Goal: Task Accomplishment & Management: Manage account settings

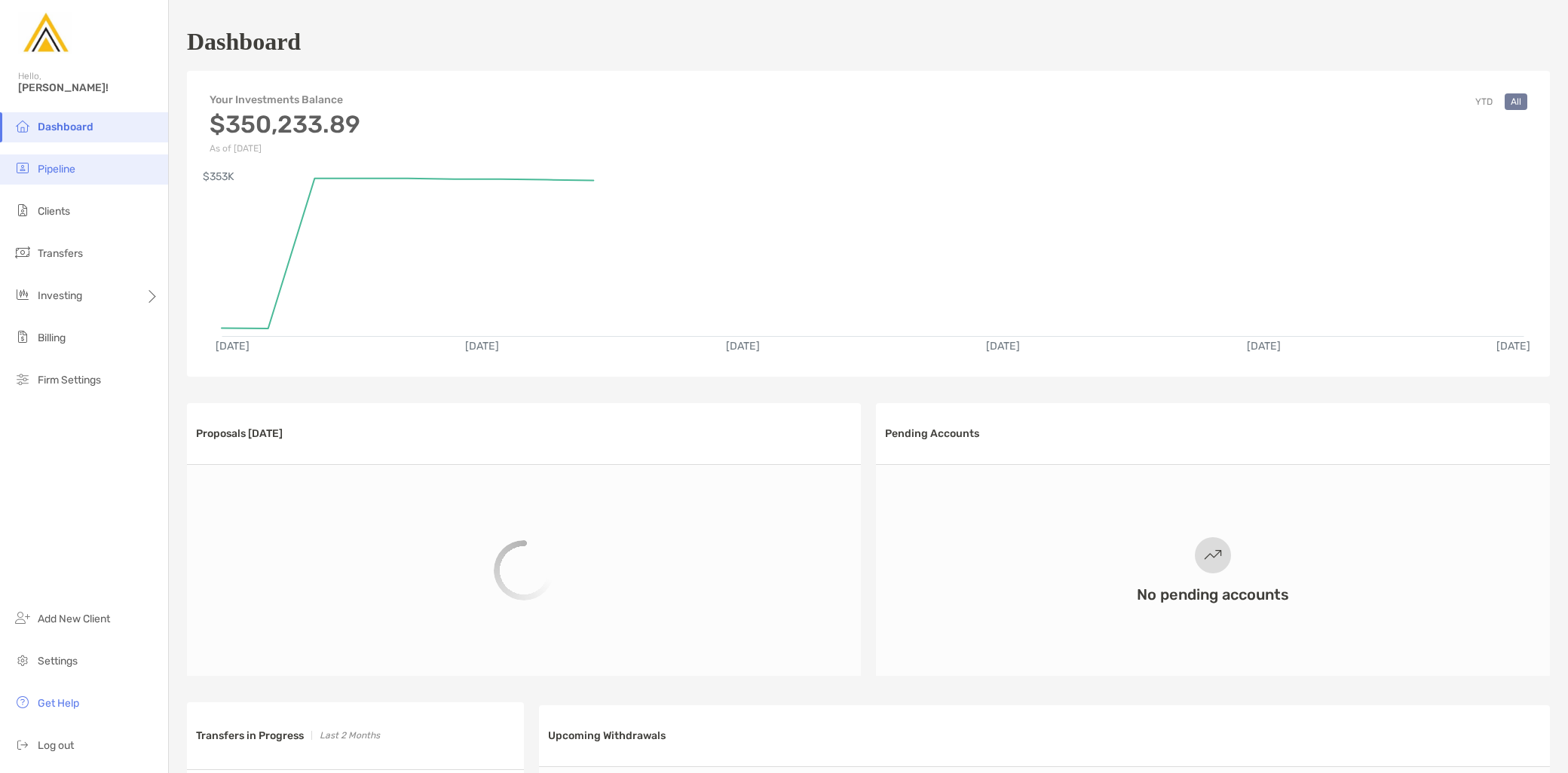
click at [83, 176] on li "Pipeline" at bounding box center [84, 169] width 168 height 30
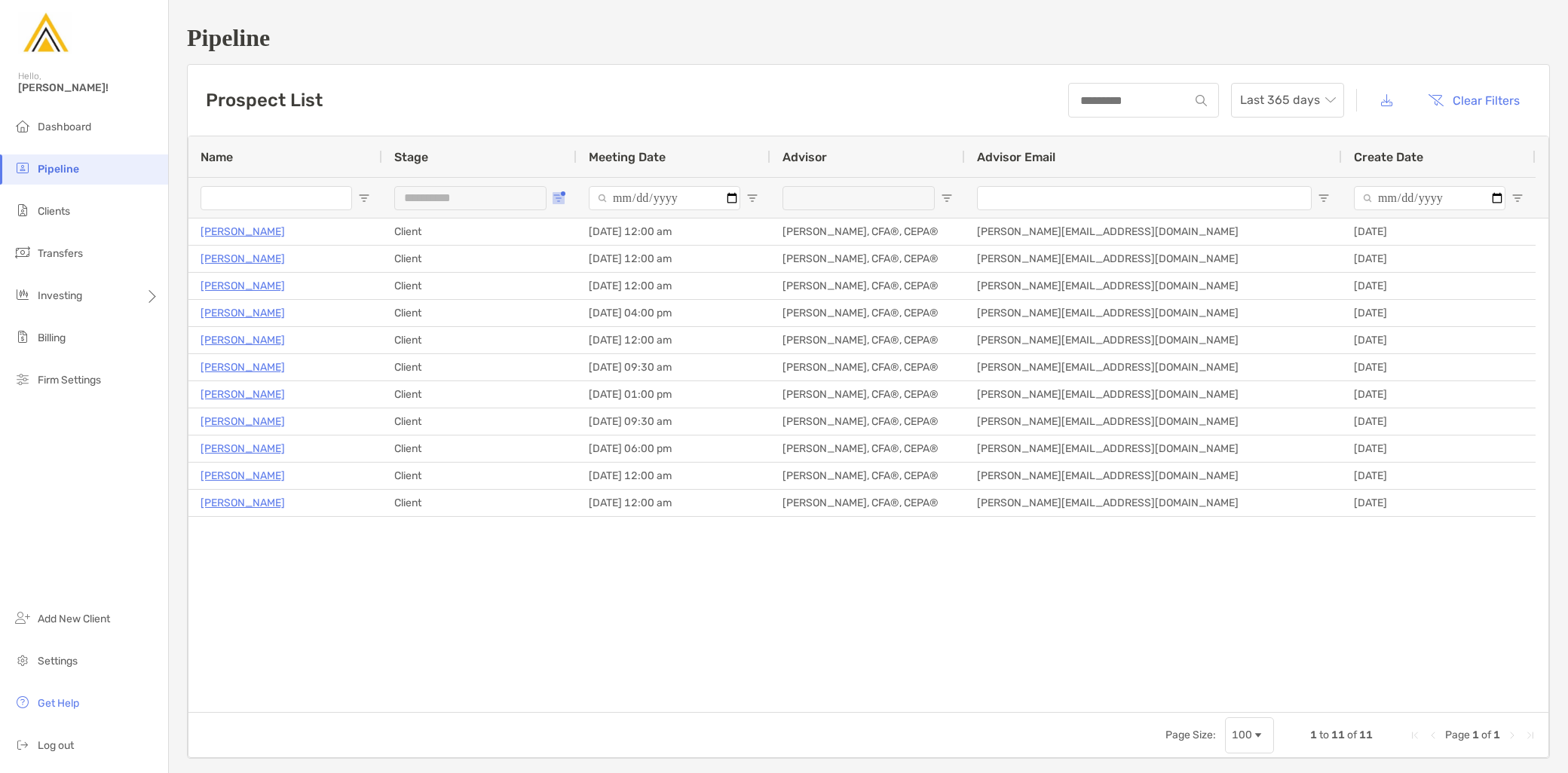
click at [558, 196] on span "Open Filter Menu" at bounding box center [559, 198] width 12 height 12
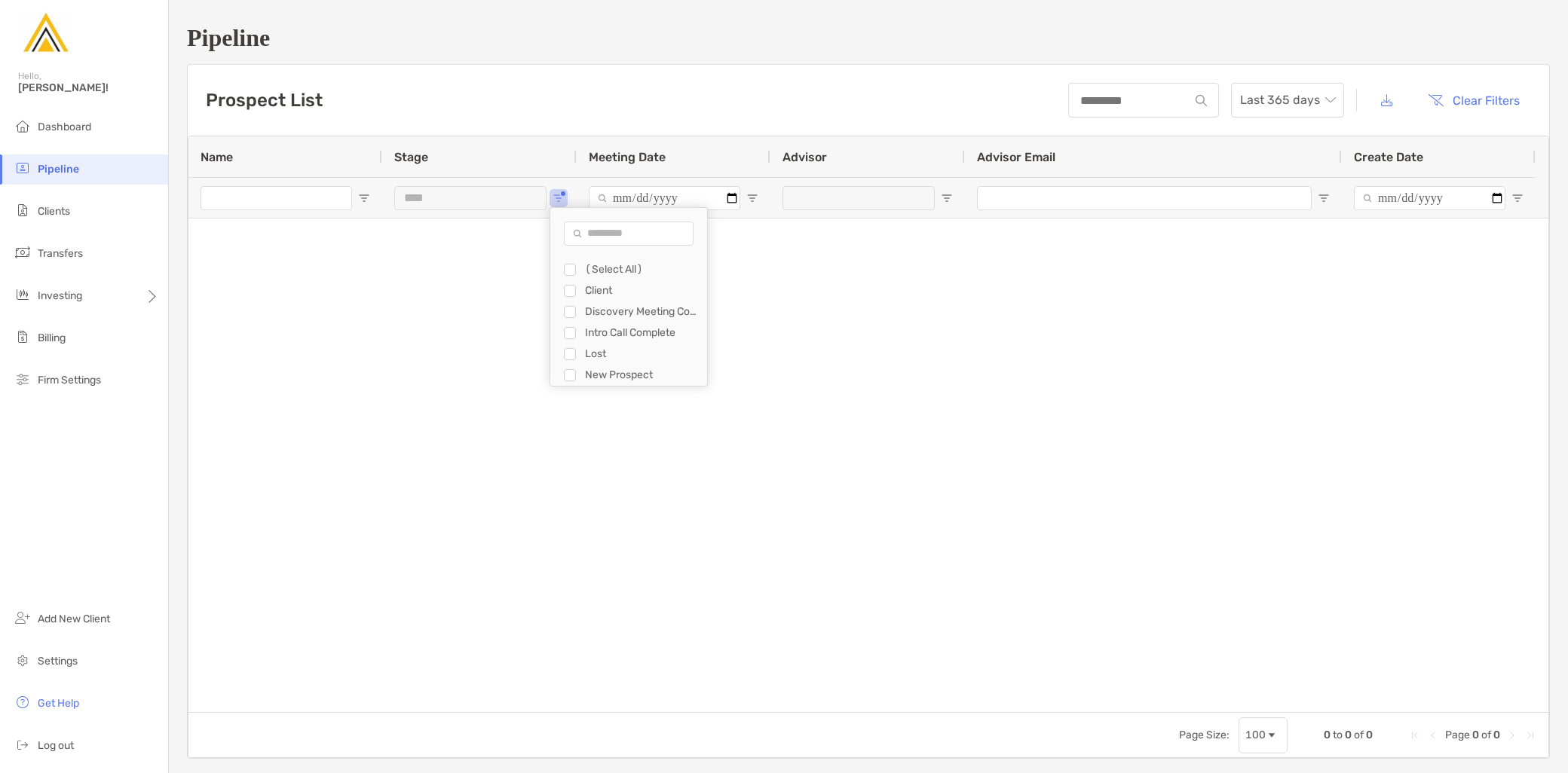
type input "**********"
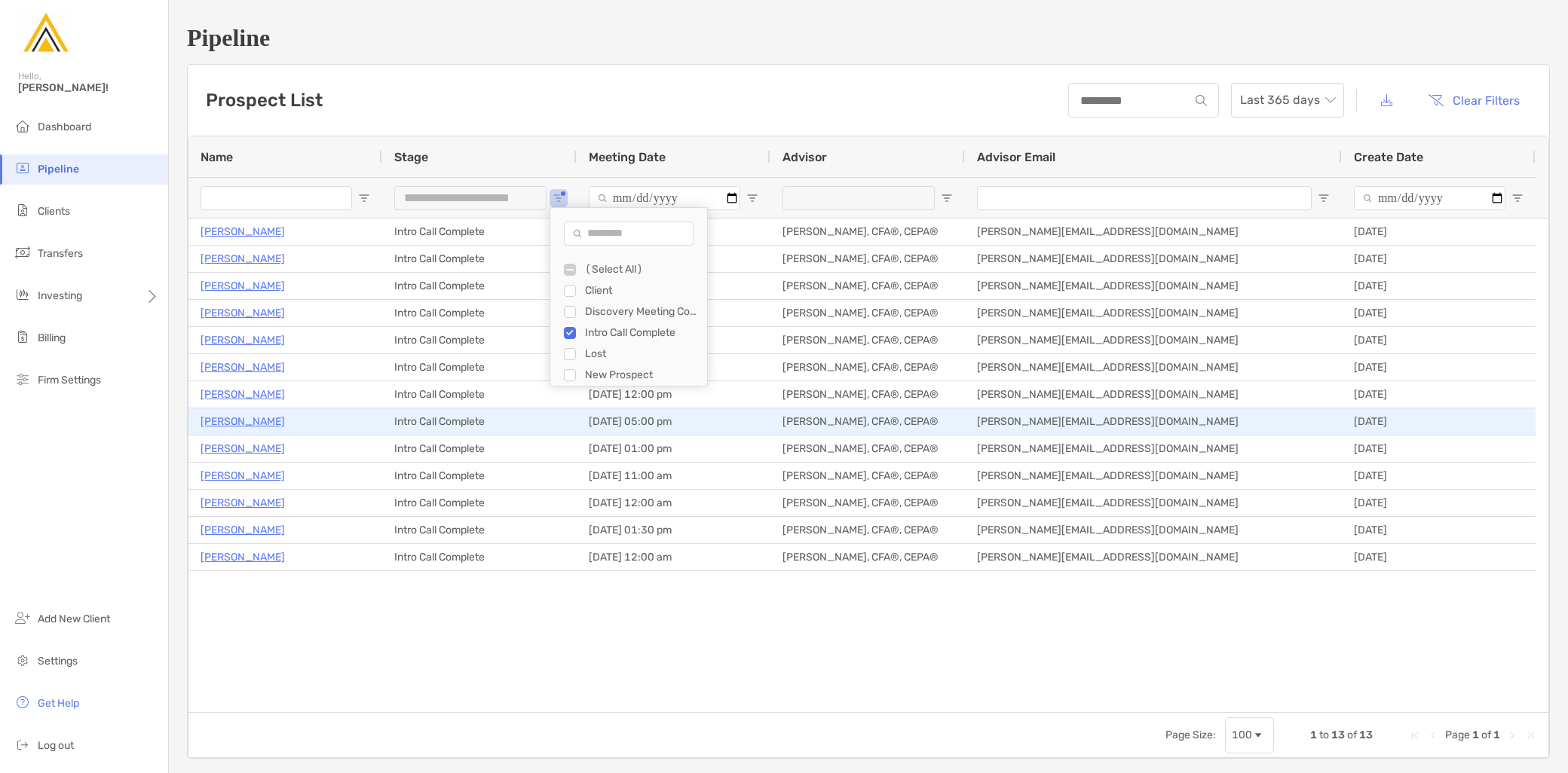
click at [236, 424] on p "[PERSON_NAME]" at bounding box center [243, 422] width 84 height 19
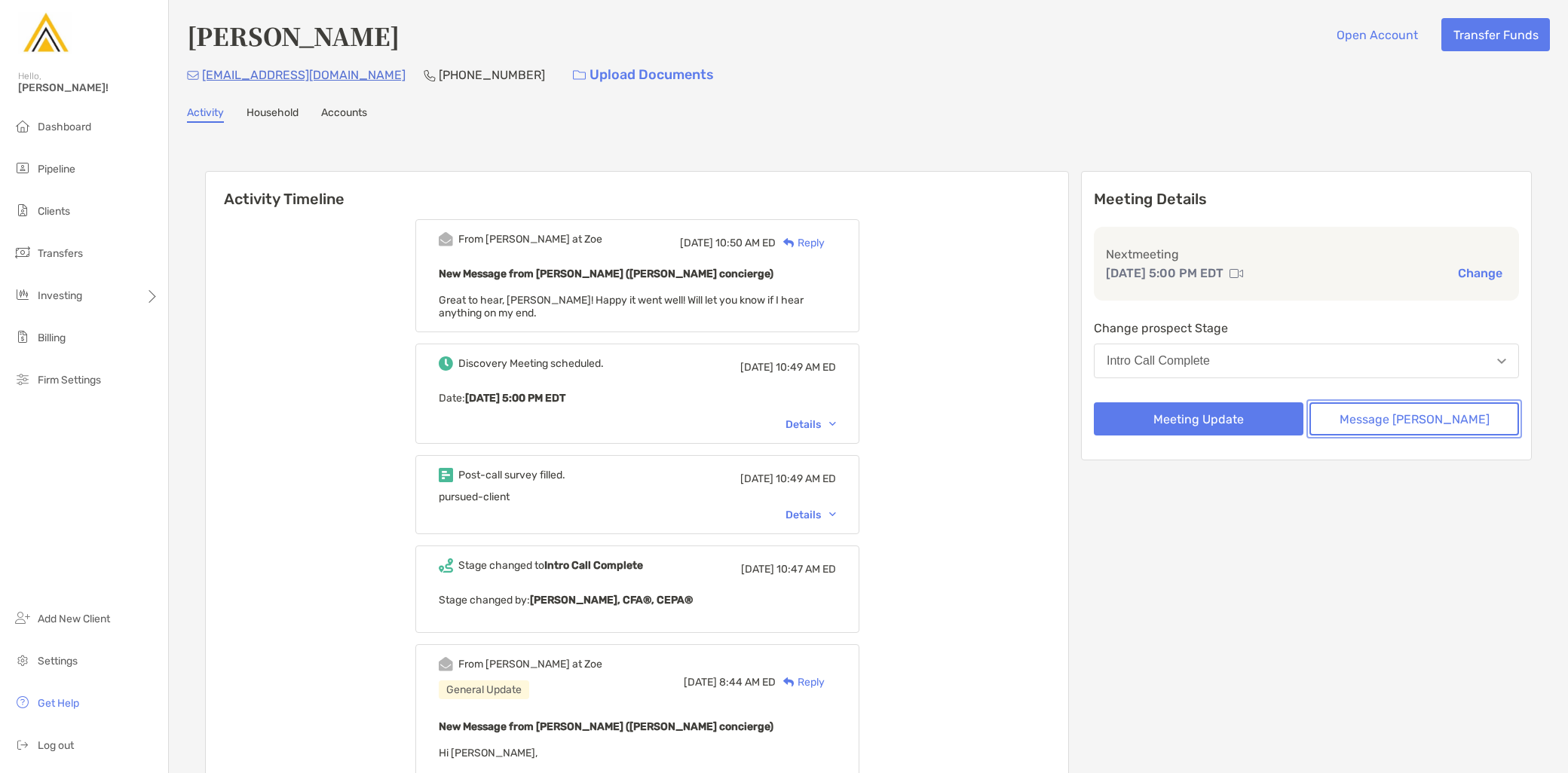
click at [1383, 411] on button "Message Zoe" at bounding box center [1414, 419] width 209 height 33
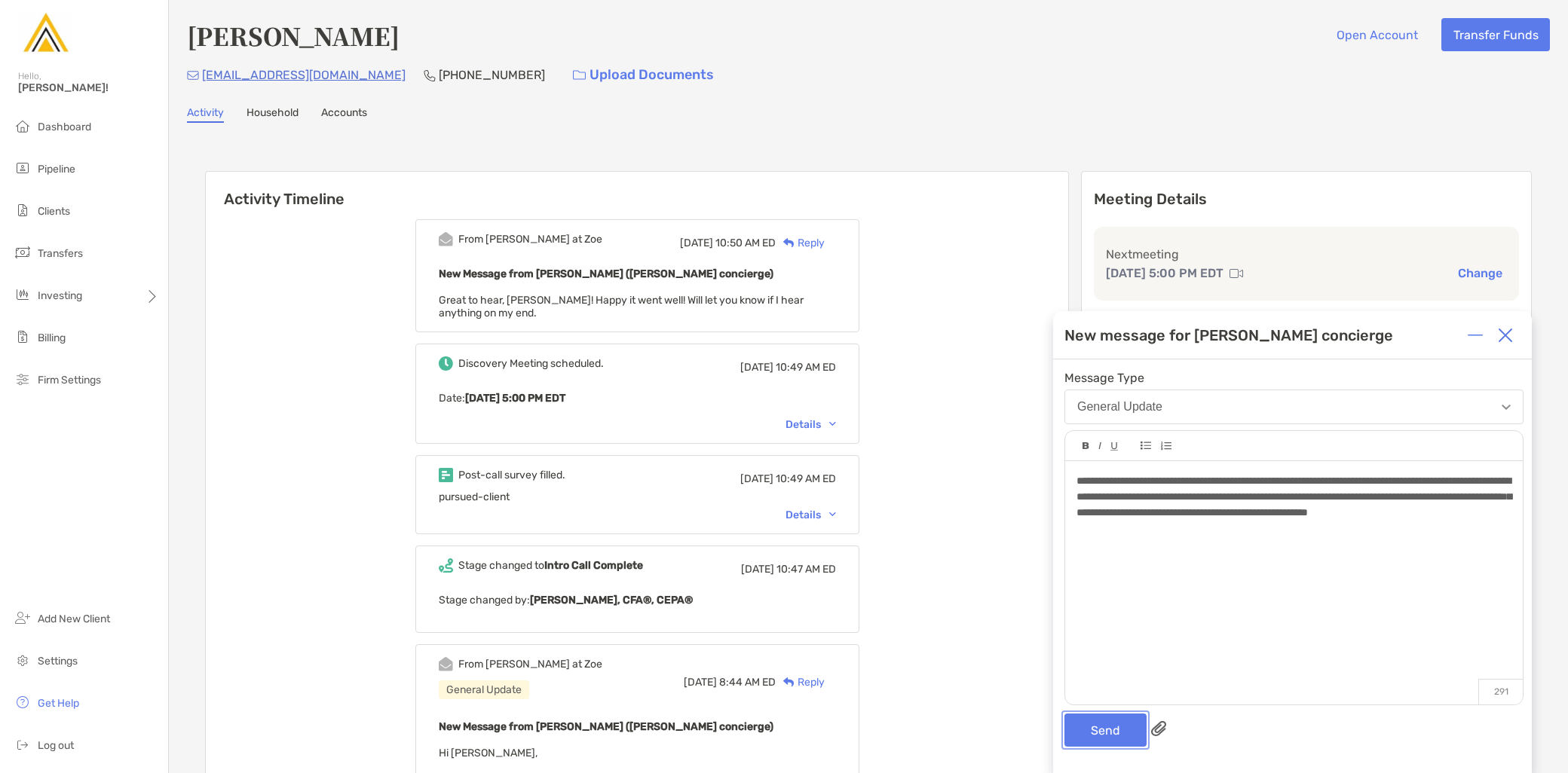
click at [1099, 729] on button "Send" at bounding box center [1106, 730] width 82 height 33
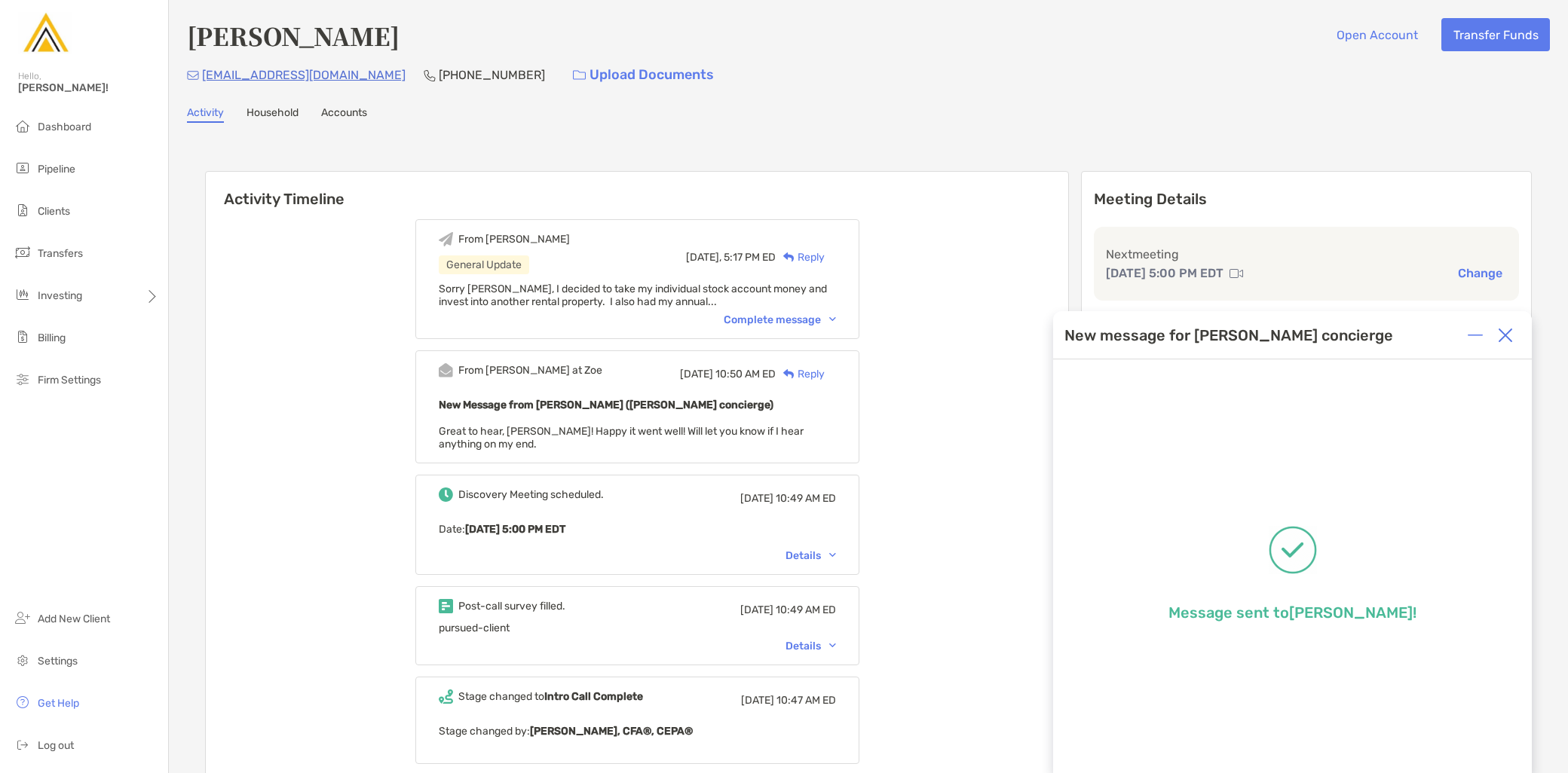
click at [1500, 341] on img at bounding box center [1506, 335] width 15 height 15
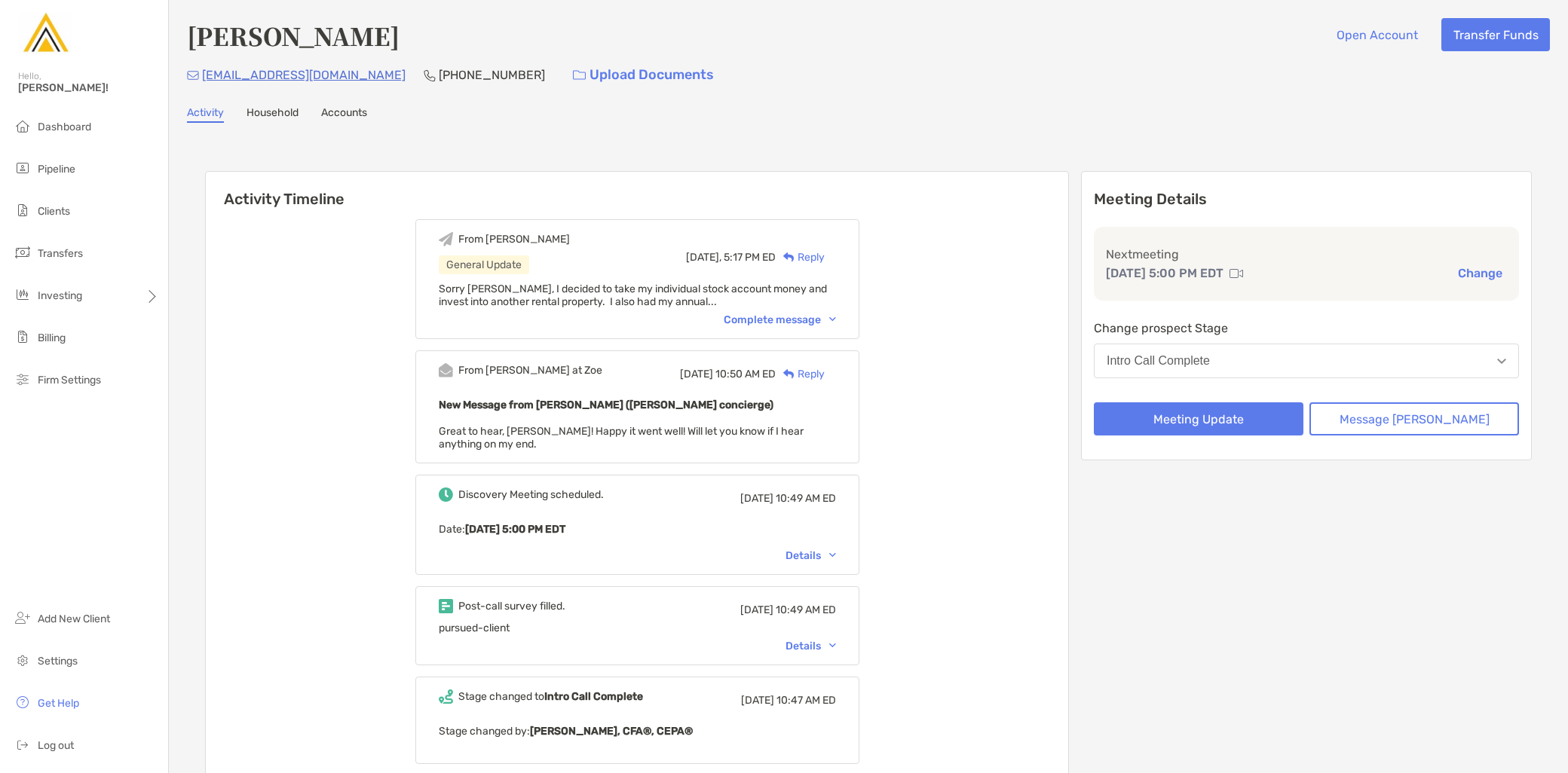
click at [1310, 351] on button "Intro Call Complete" at bounding box center [1307, 361] width 426 height 34
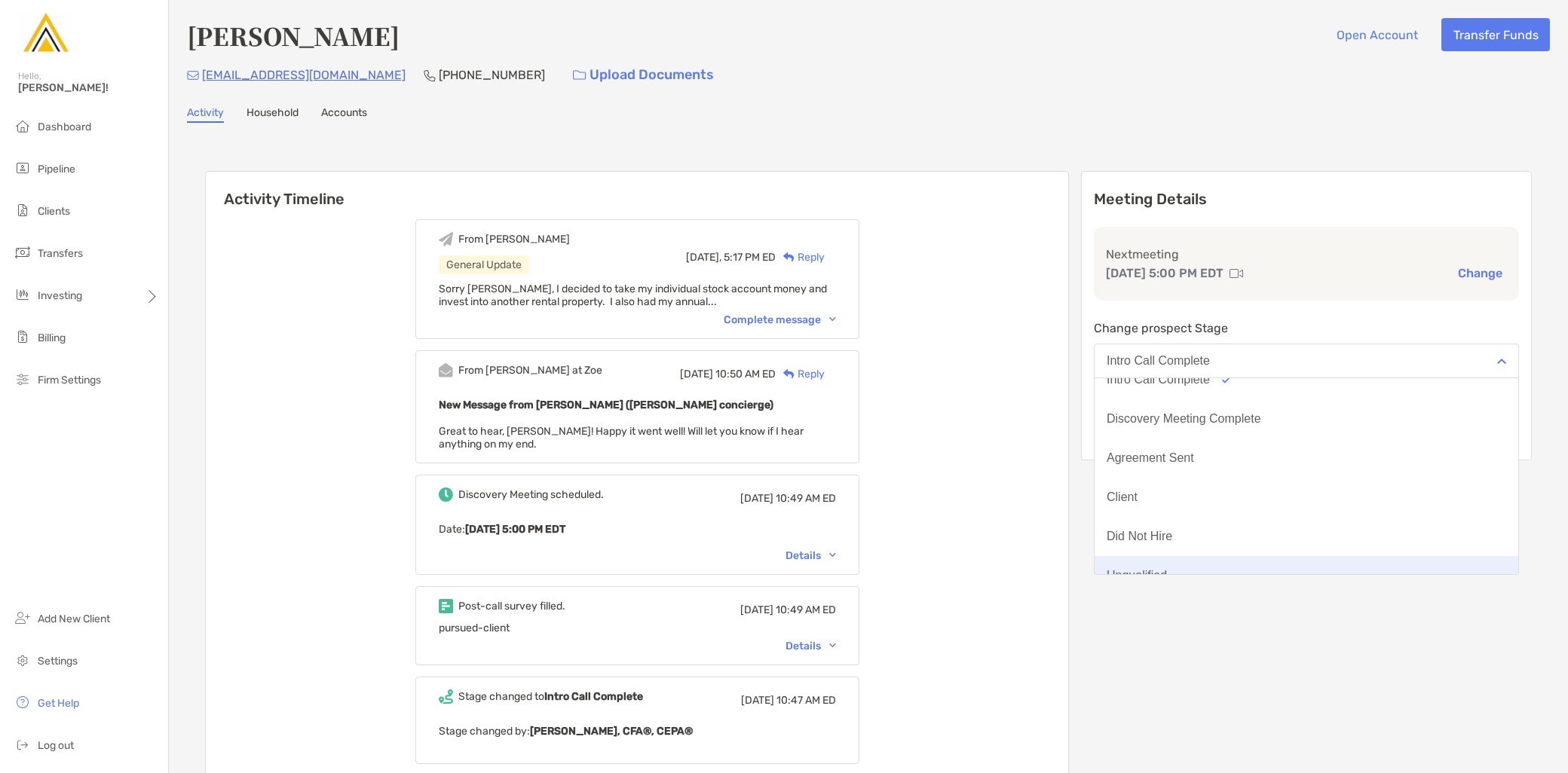
scroll to position [117, 0]
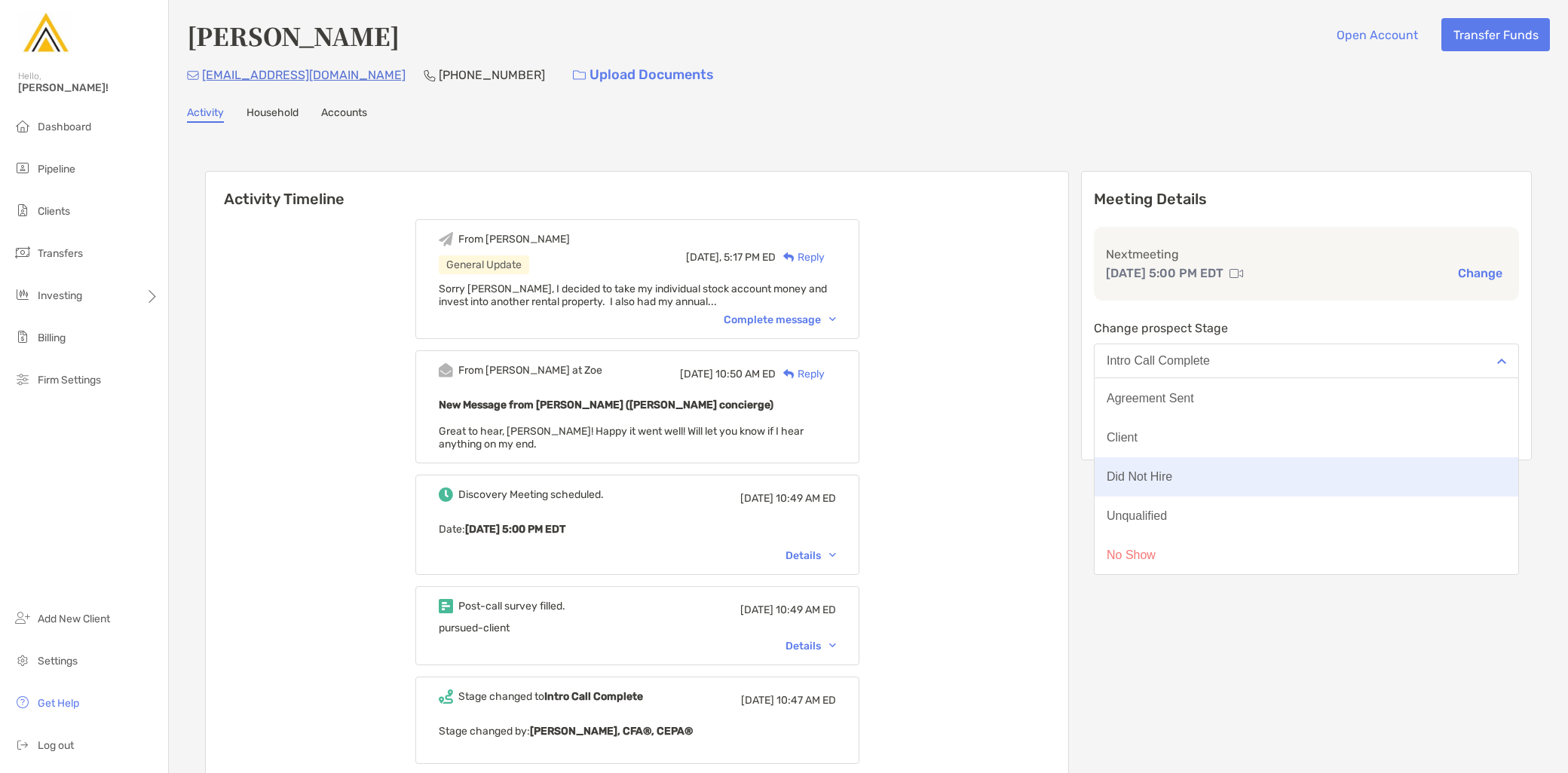
click at [1226, 480] on button "Did Not Hire" at bounding box center [1307, 477] width 424 height 39
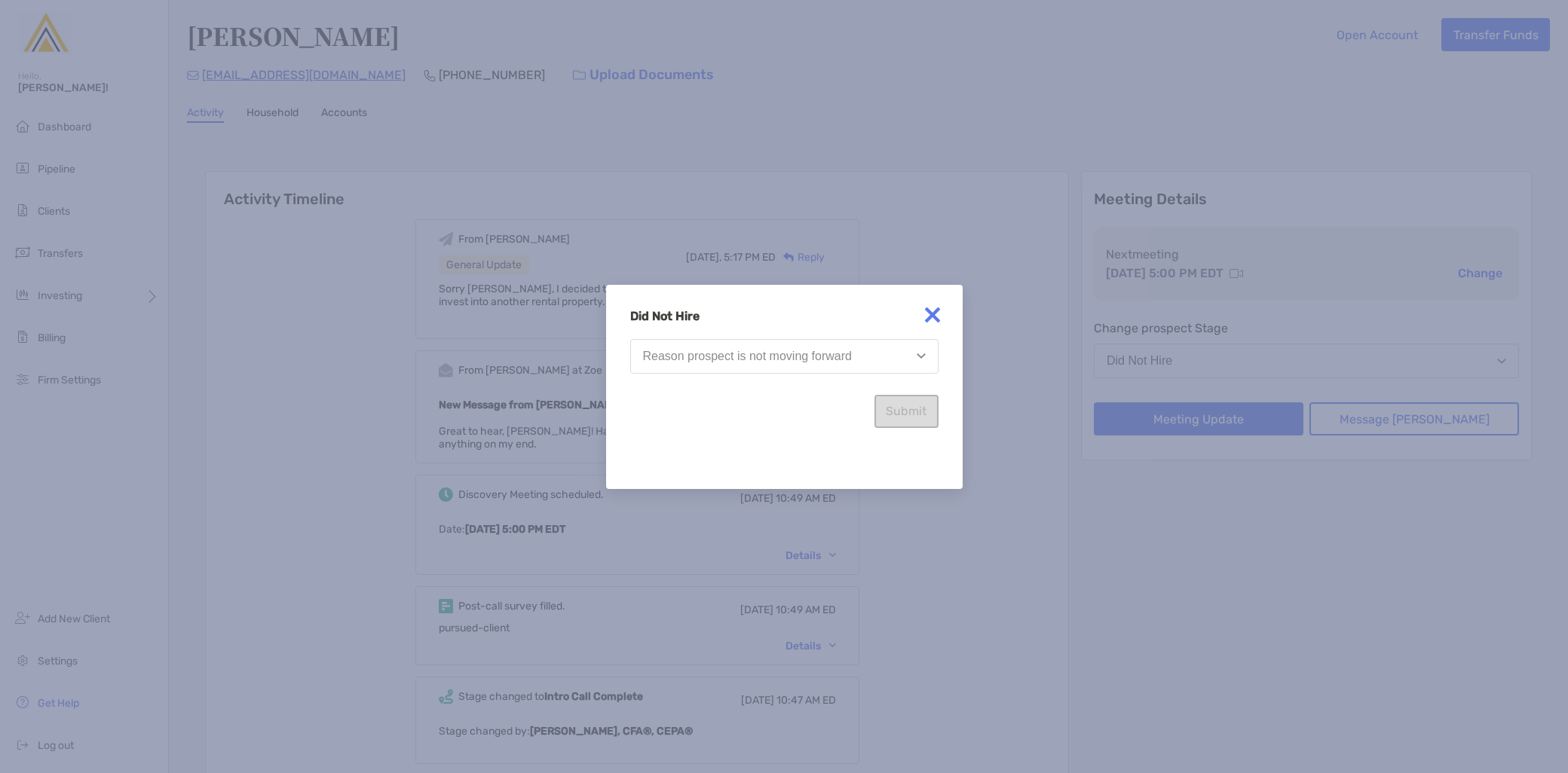
click at [814, 359] on div "Reason prospect is not moving forward" at bounding box center [747, 357] width 209 height 14
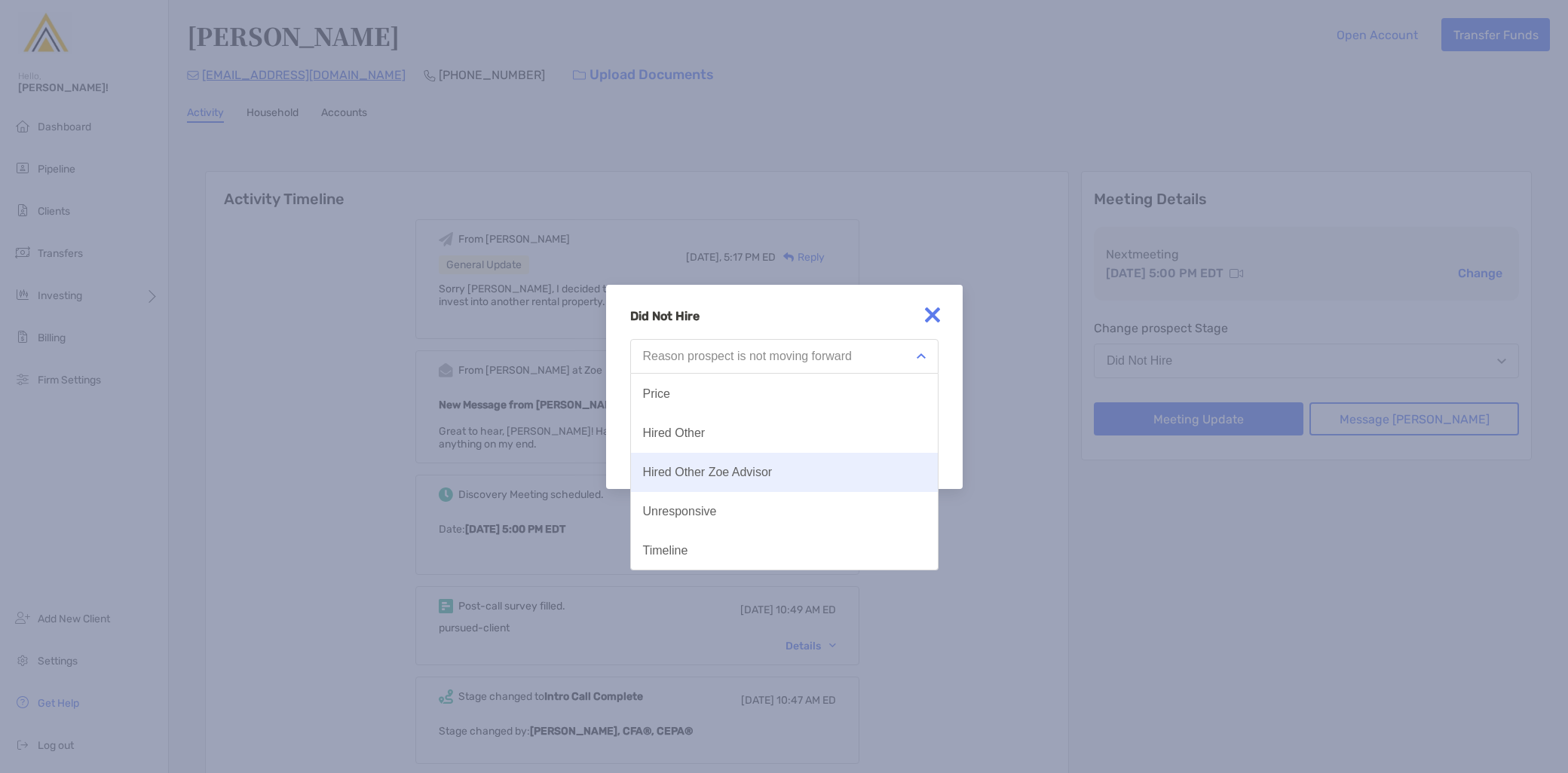
scroll to position [0, 0]
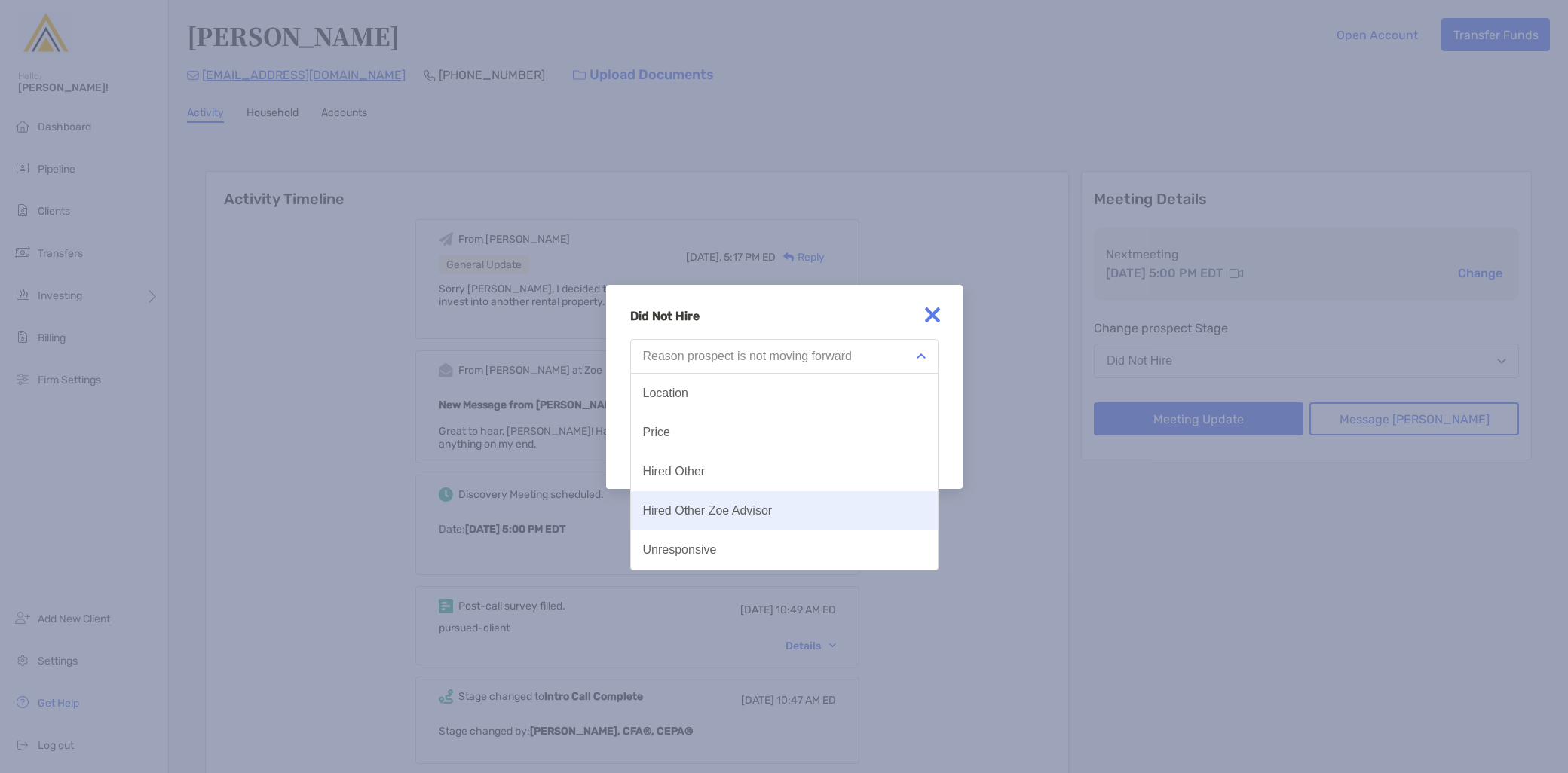
click at [785, 488] on button "Hired Other" at bounding box center [784, 472] width 307 height 39
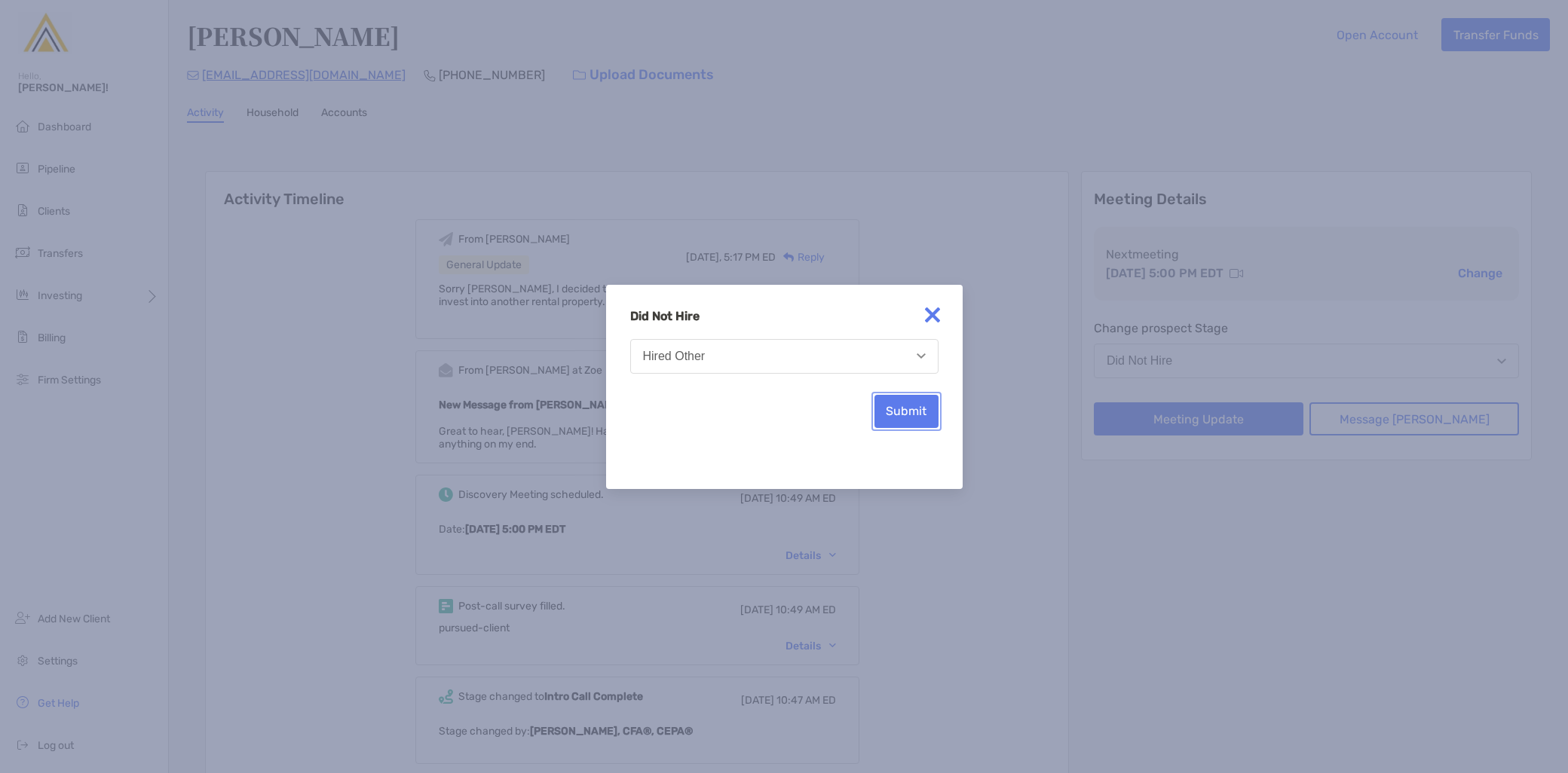
click at [915, 411] on button "Submit" at bounding box center [906, 411] width 64 height 33
